Goal: Navigation & Orientation: Find specific page/section

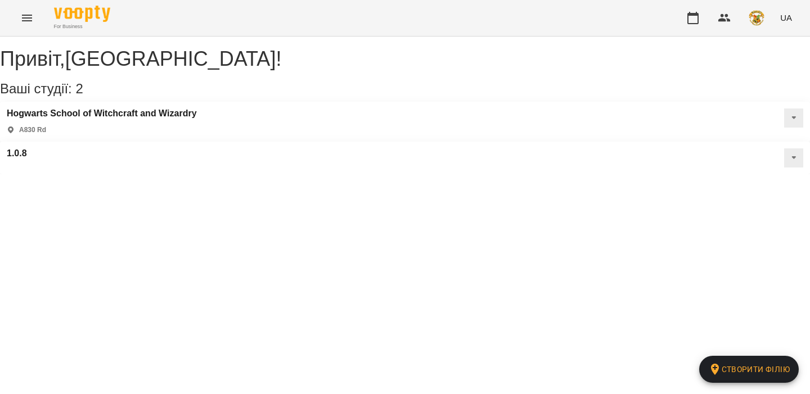
click at [32, 19] on icon "Menu" at bounding box center [26, 17] width 13 height 13
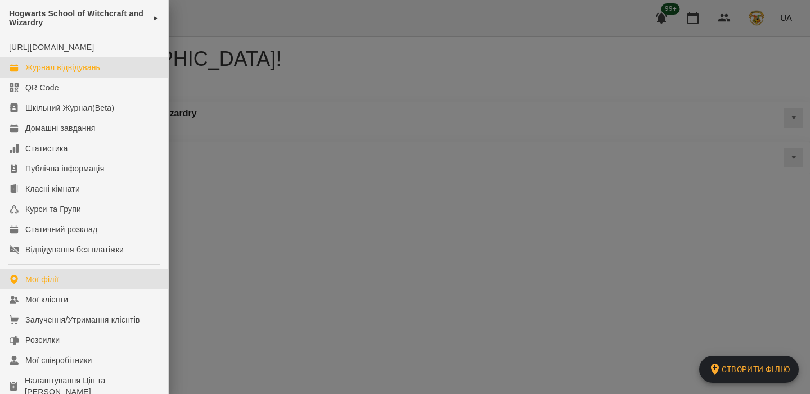
click at [49, 73] on div "Журнал відвідувань" at bounding box center [62, 67] width 75 height 11
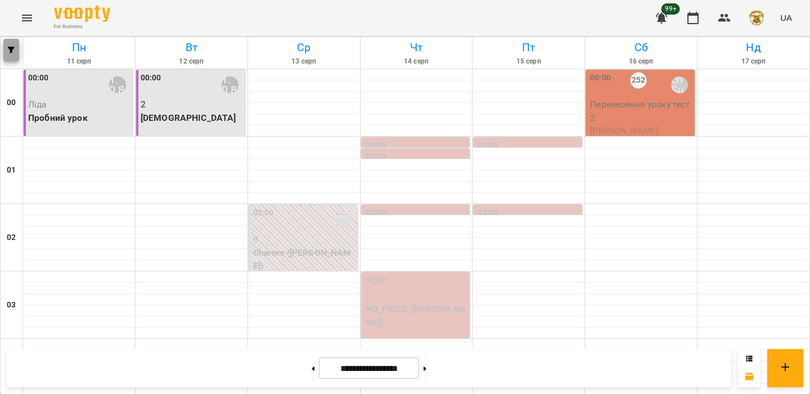
click at [18, 52] on span "button" at bounding box center [11, 50] width 16 height 7
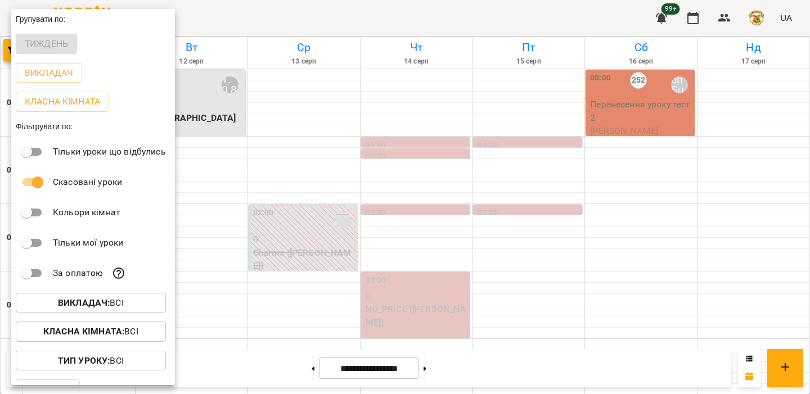
scroll to position [22, 0]
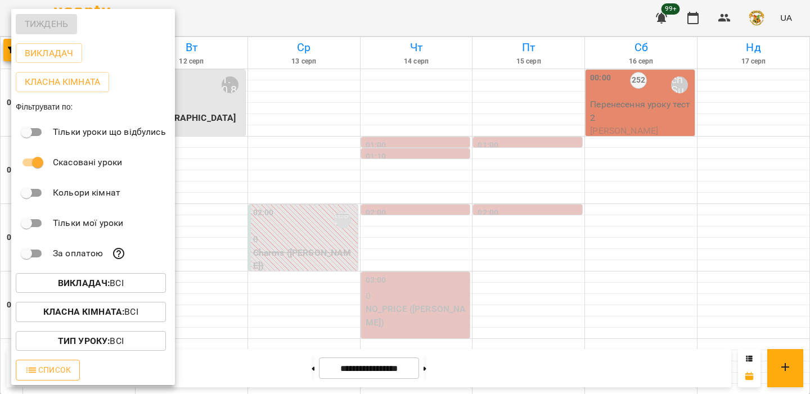
click at [49, 368] on span "Список" at bounding box center [48, 369] width 46 height 13
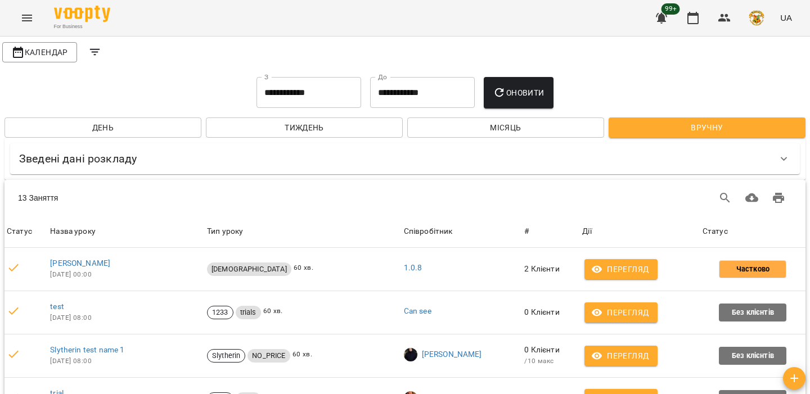
click at [118, 123] on span "День" at bounding box center [102, 127] width 179 height 13
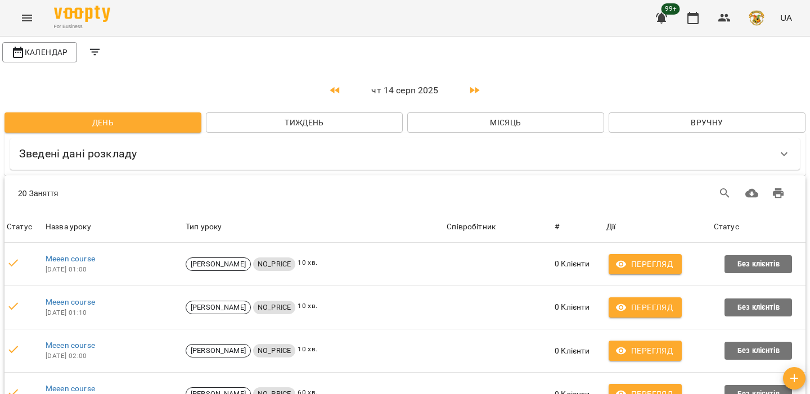
scroll to position [745, 0]
click at [24, 21] on icon "Menu" at bounding box center [26, 17] width 13 height 13
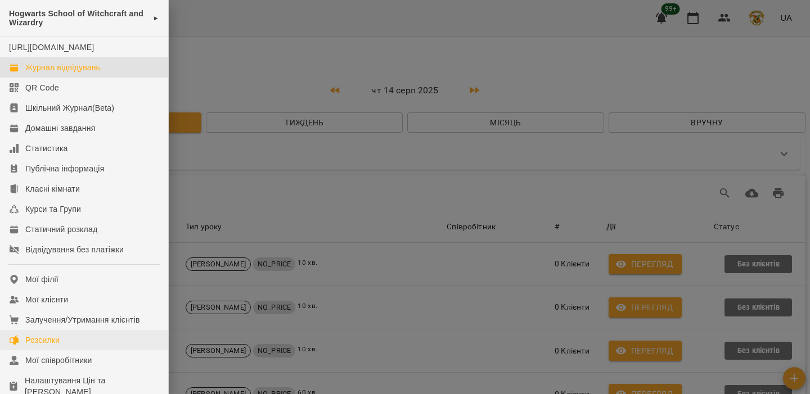
scroll to position [121, 0]
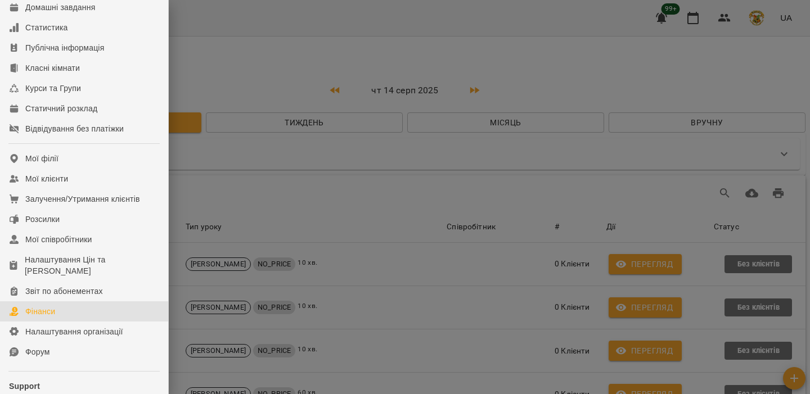
click at [58, 317] on link "Фінанси" at bounding box center [84, 311] width 168 height 20
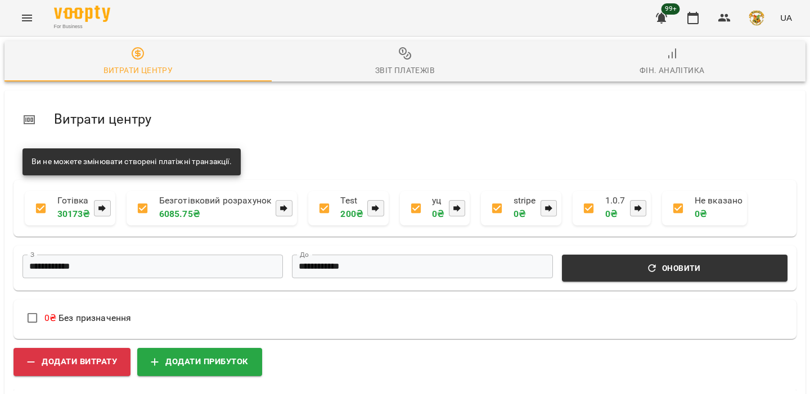
click at [408, 69] on div "Звіт платежів" at bounding box center [405, 70] width 60 height 13
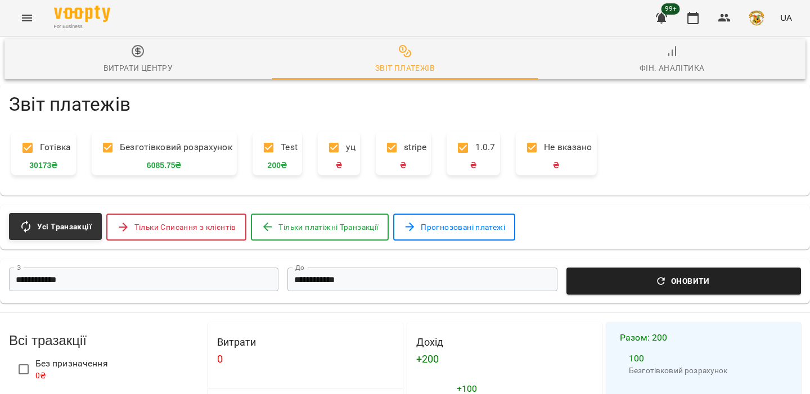
scroll to position [560, 0]
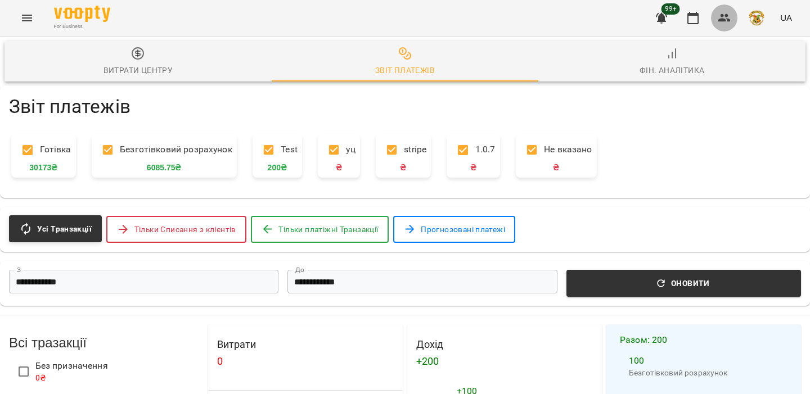
click at [718, 19] on button "button" at bounding box center [724, 17] width 27 height 27
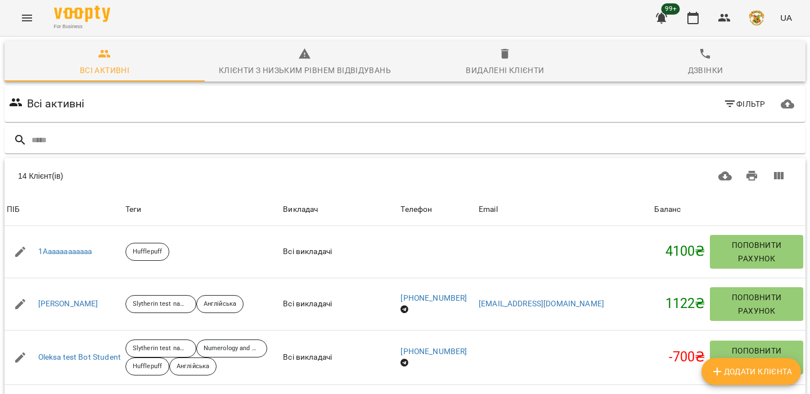
click at [28, 31] on div "For Business 99+ UA" at bounding box center [405, 18] width 810 height 36
click at [36, 19] on button "Menu" at bounding box center [26, 17] width 27 height 27
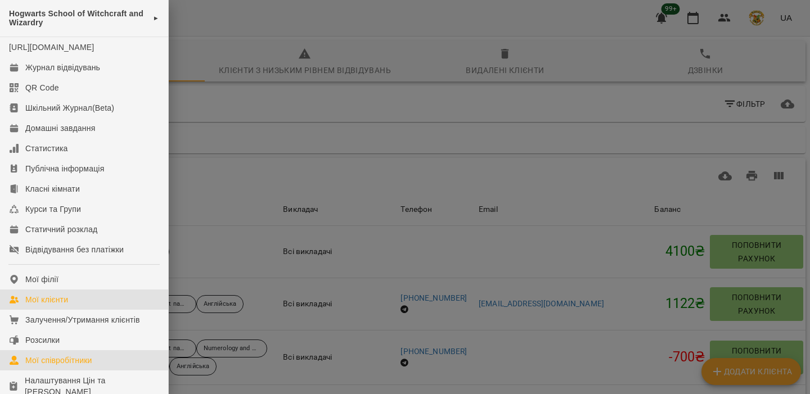
click at [47, 366] on div "Мої співробітники" at bounding box center [58, 360] width 67 height 11
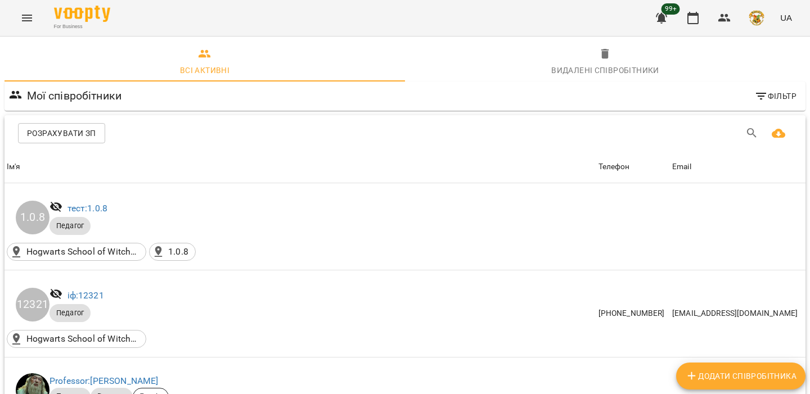
click at [779, 129] on icon "Завантажити CSV" at bounding box center [778, 133] width 13 height 13
click at [650, 10] on span "99+" at bounding box center [661, 17] width 27 height 27
click at [30, 16] on icon "Menu" at bounding box center [26, 17] width 13 height 13
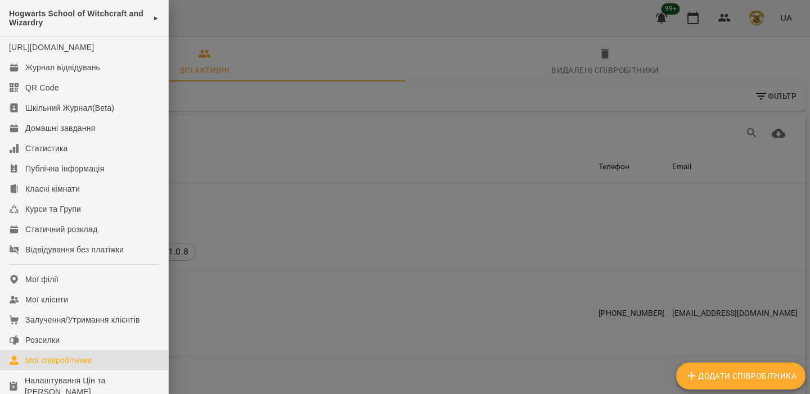
click at [300, 222] on div at bounding box center [405, 197] width 810 height 394
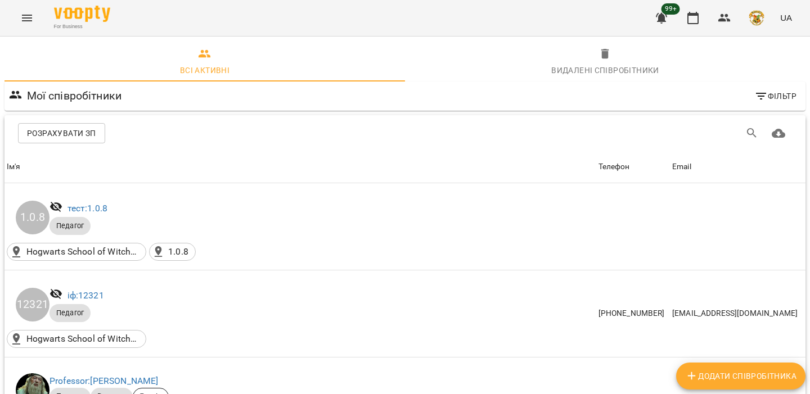
click at [33, 22] on icon "Menu" at bounding box center [26, 17] width 13 height 13
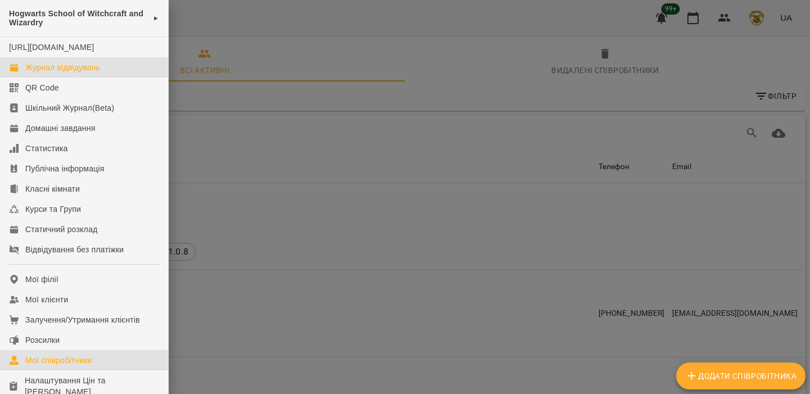
click at [62, 73] on div "Журнал відвідувань" at bounding box center [62, 67] width 75 height 11
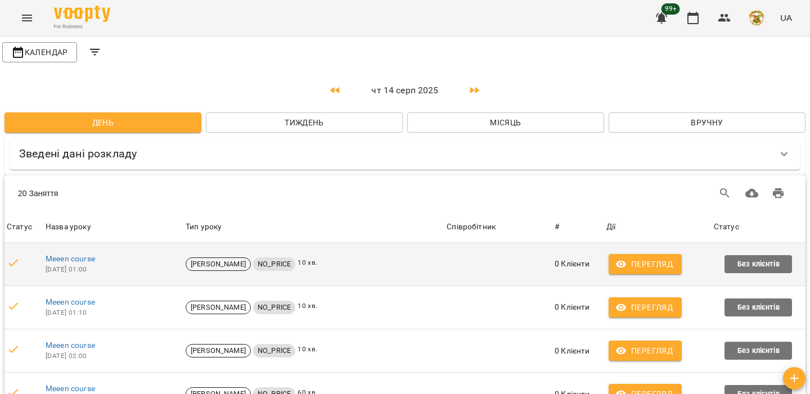
scroll to position [745, 0]
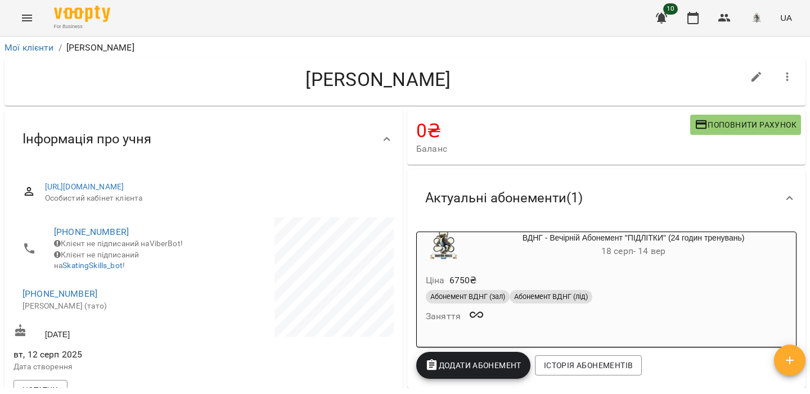
scroll to position [31, 0]
